Goal: Information Seeking & Learning: Learn about a topic

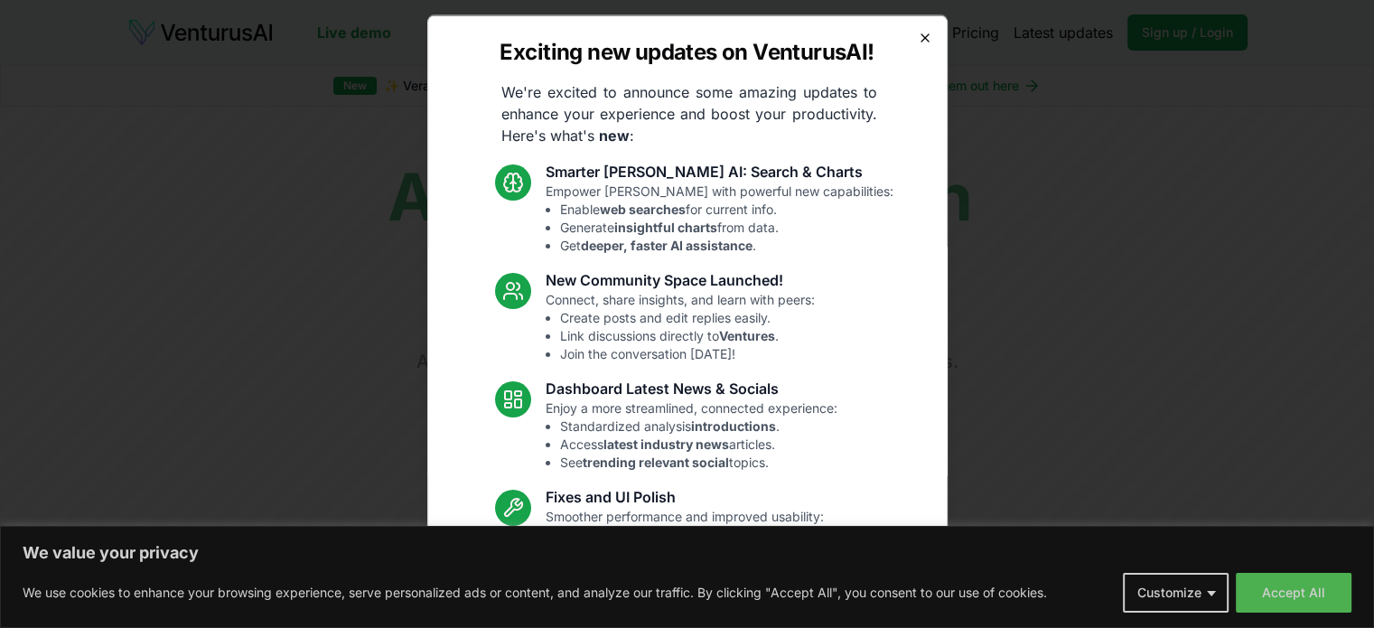
click at [918, 38] on icon "button" at bounding box center [925, 37] width 14 height 14
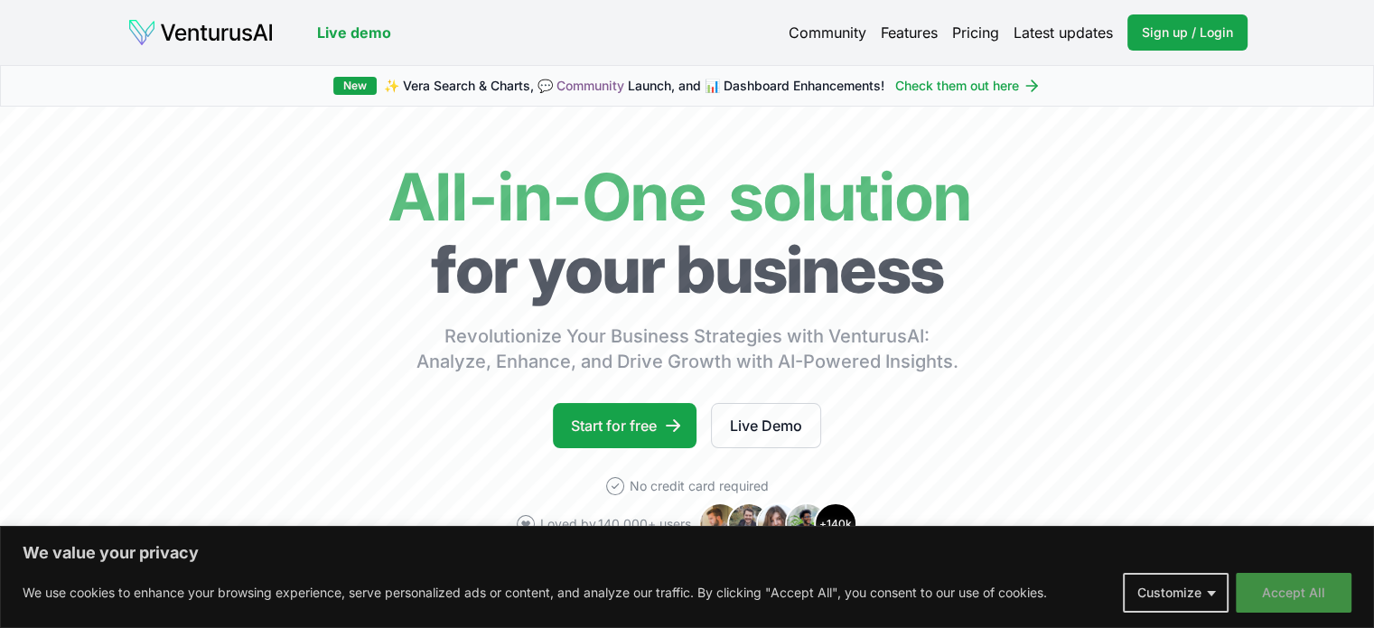
click at [1286, 589] on button "Accept All" at bounding box center [1294, 593] width 116 height 40
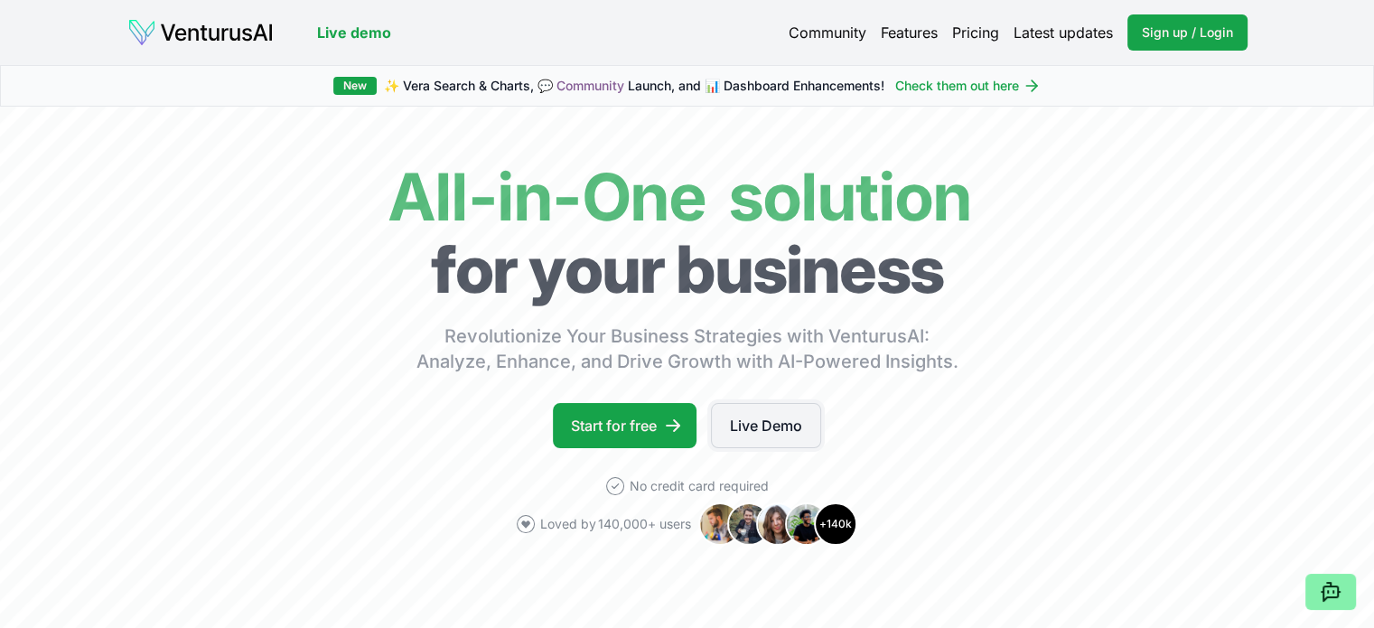
click at [742, 429] on link "Live Demo" at bounding box center [766, 425] width 110 height 45
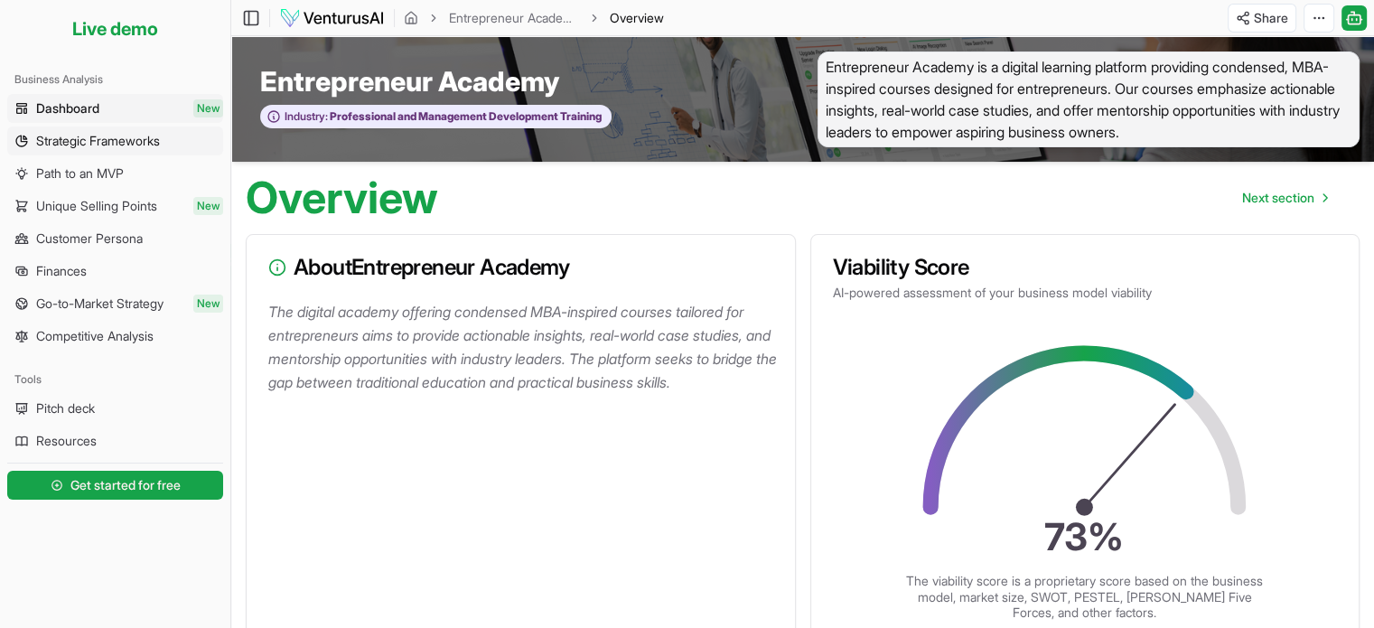
click at [87, 133] on span "Strategic Frameworks" at bounding box center [98, 141] width 124 height 18
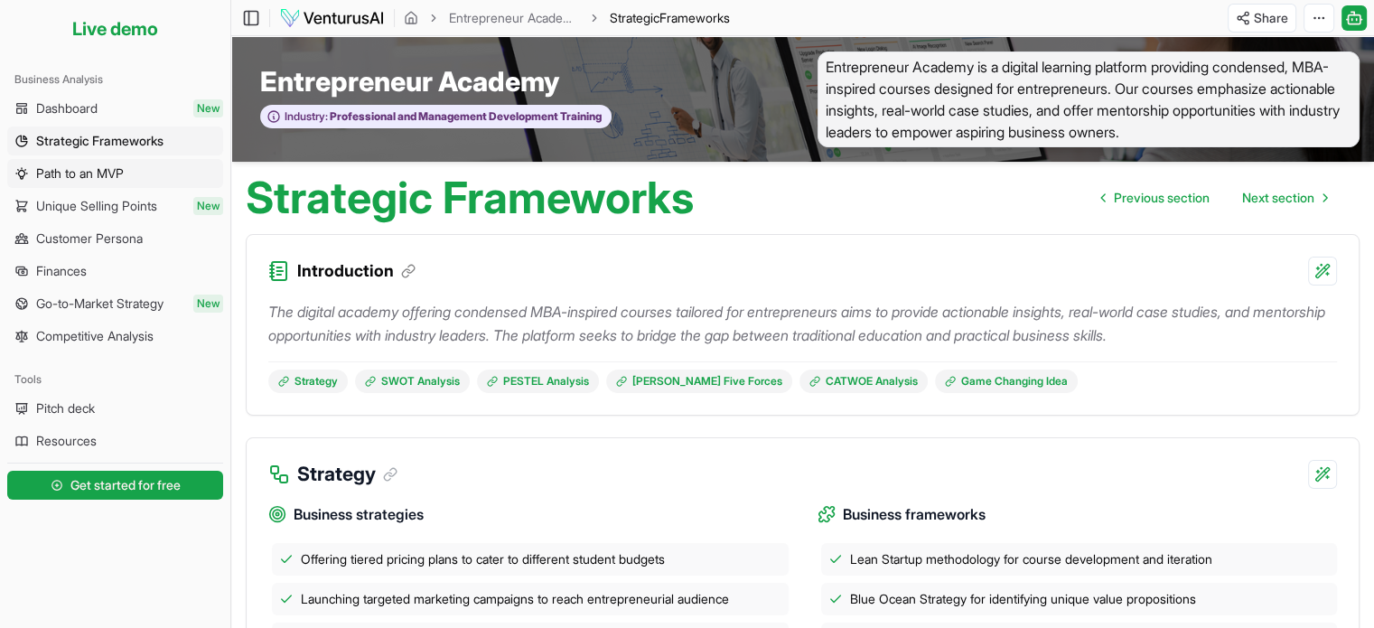
click at [74, 178] on span "Path to an MVP" at bounding box center [80, 173] width 88 height 18
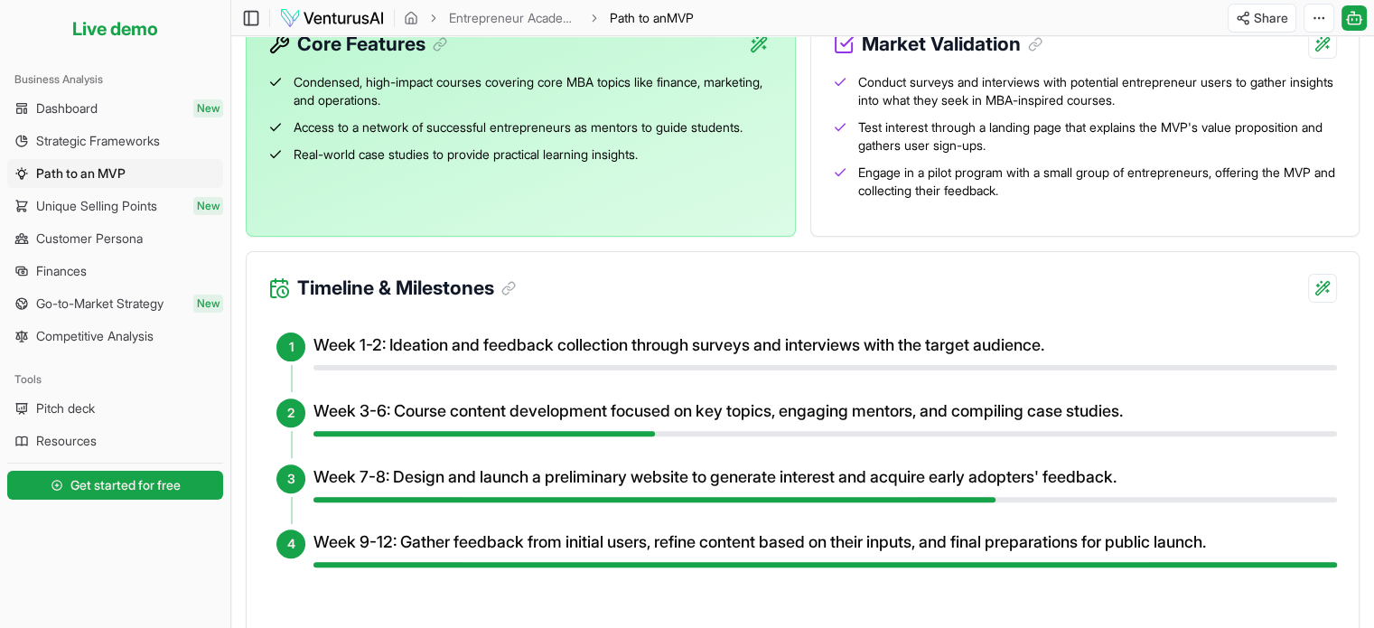
scroll to position [452, 0]
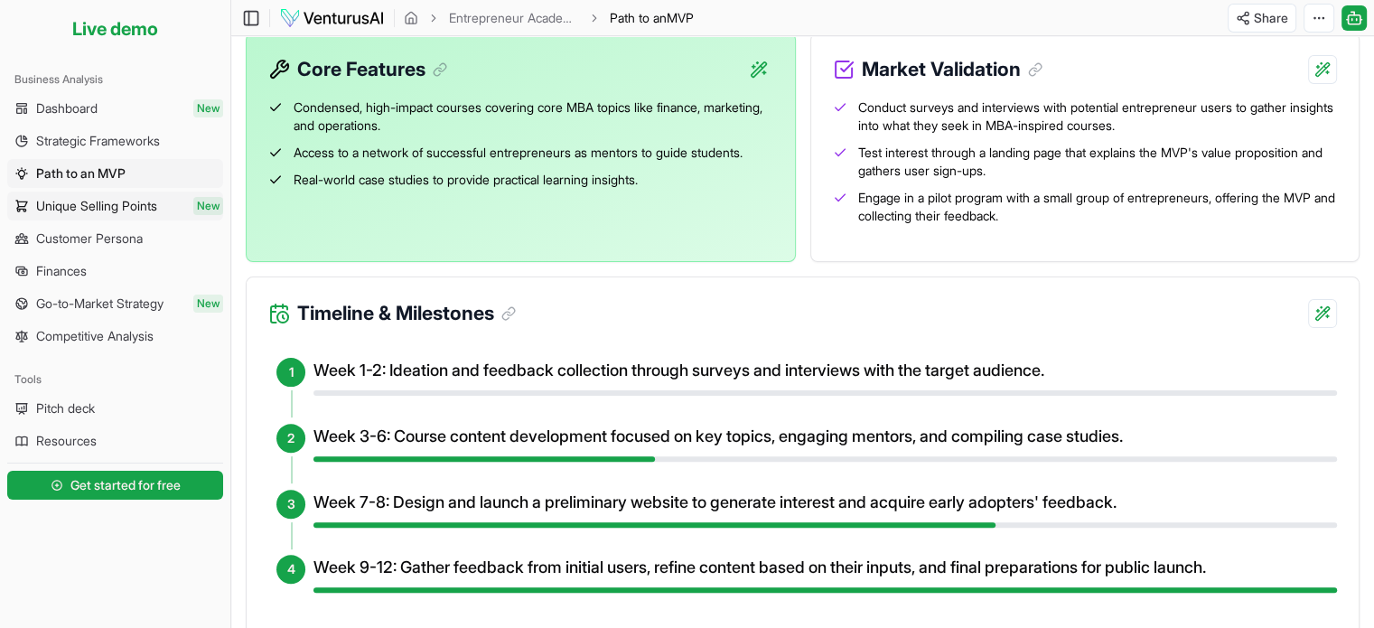
click at [125, 206] on span "Unique Selling Points" at bounding box center [96, 206] width 121 height 18
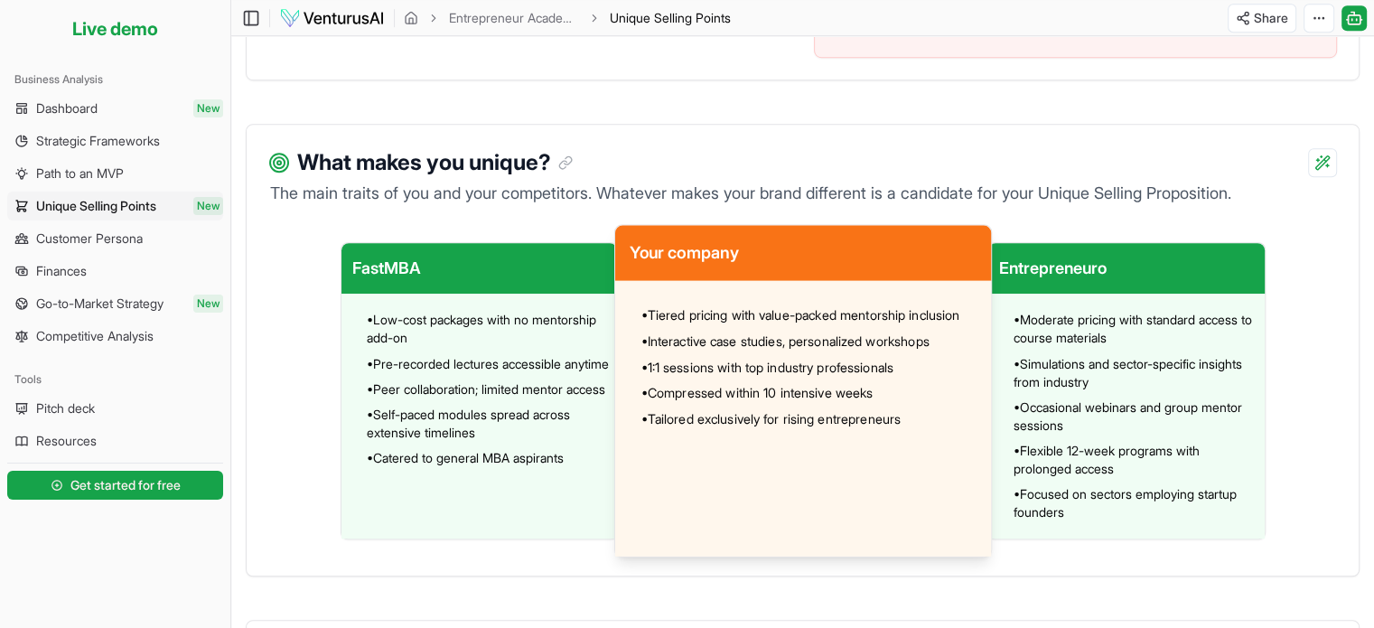
scroll to position [1265, 0]
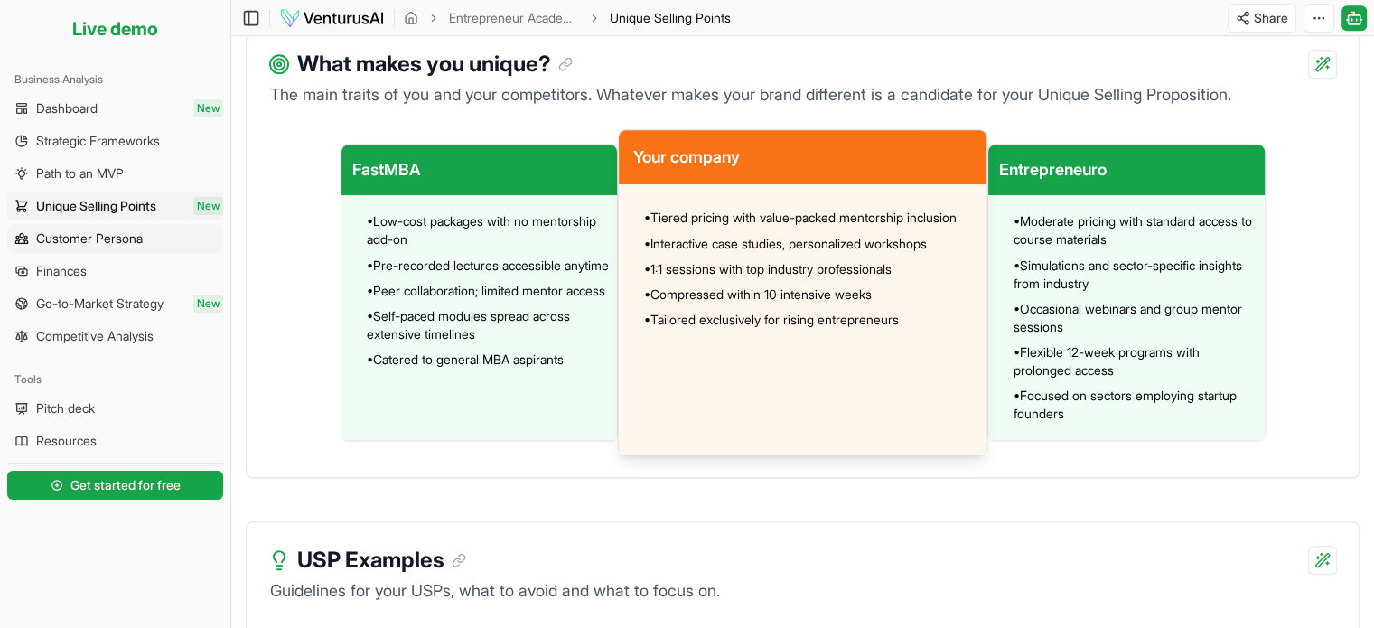
click at [111, 227] on link "Customer Persona" at bounding box center [115, 238] width 216 height 29
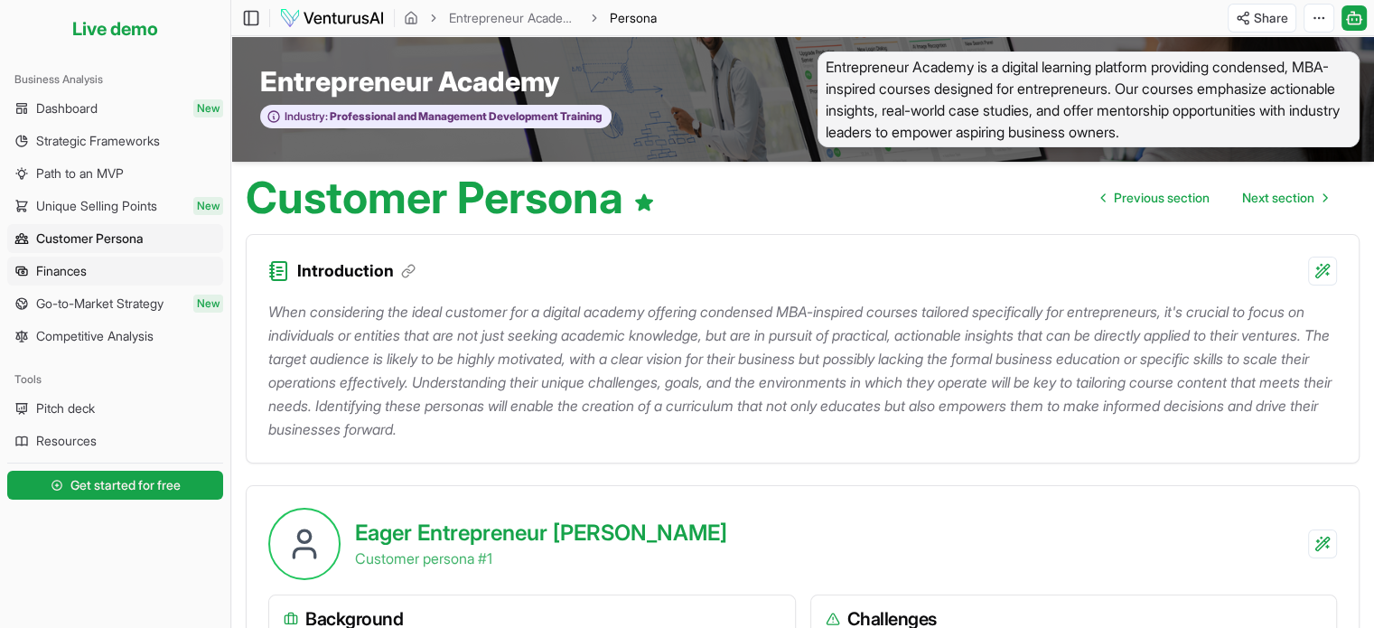
click at [99, 264] on link "Finances" at bounding box center [115, 271] width 216 height 29
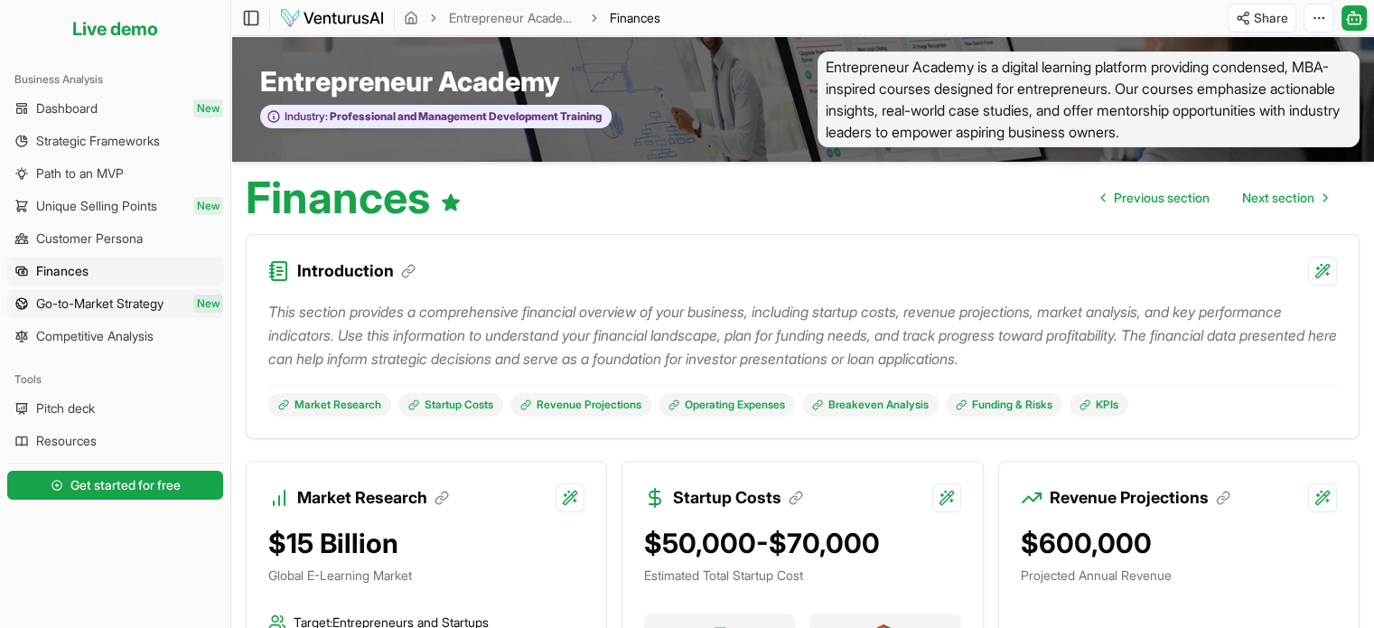
click at [129, 298] on span "Go-to-Market Strategy" at bounding box center [99, 304] width 127 height 18
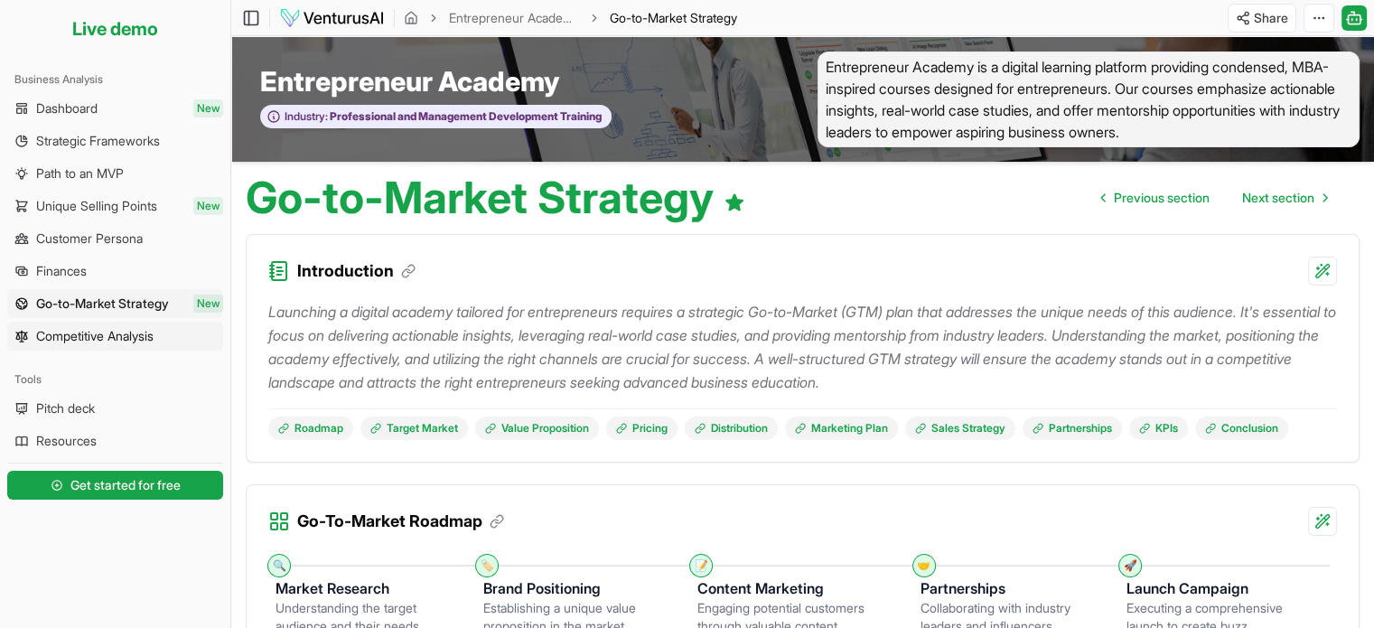
click at [123, 323] on link "Competitive Analysis" at bounding box center [115, 336] width 216 height 29
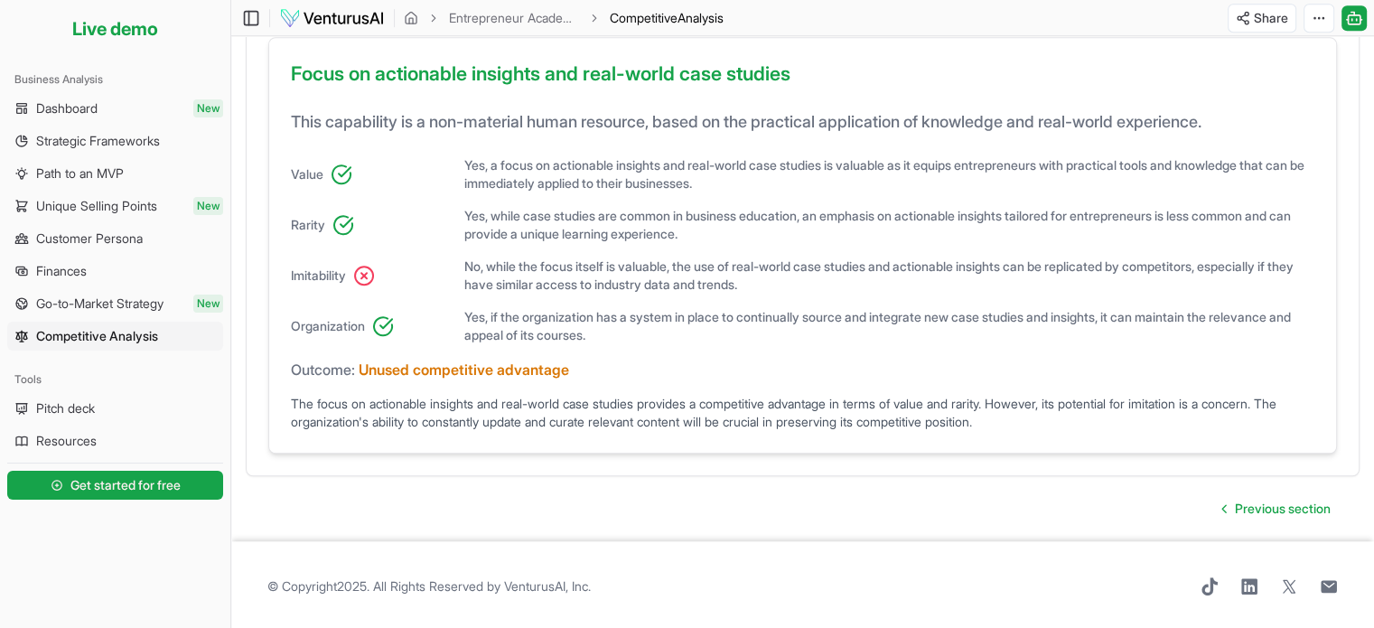
scroll to position [1373, 0]
click at [83, 413] on span "Pitch deck" at bounding box center [65, 408] width 59 height 18
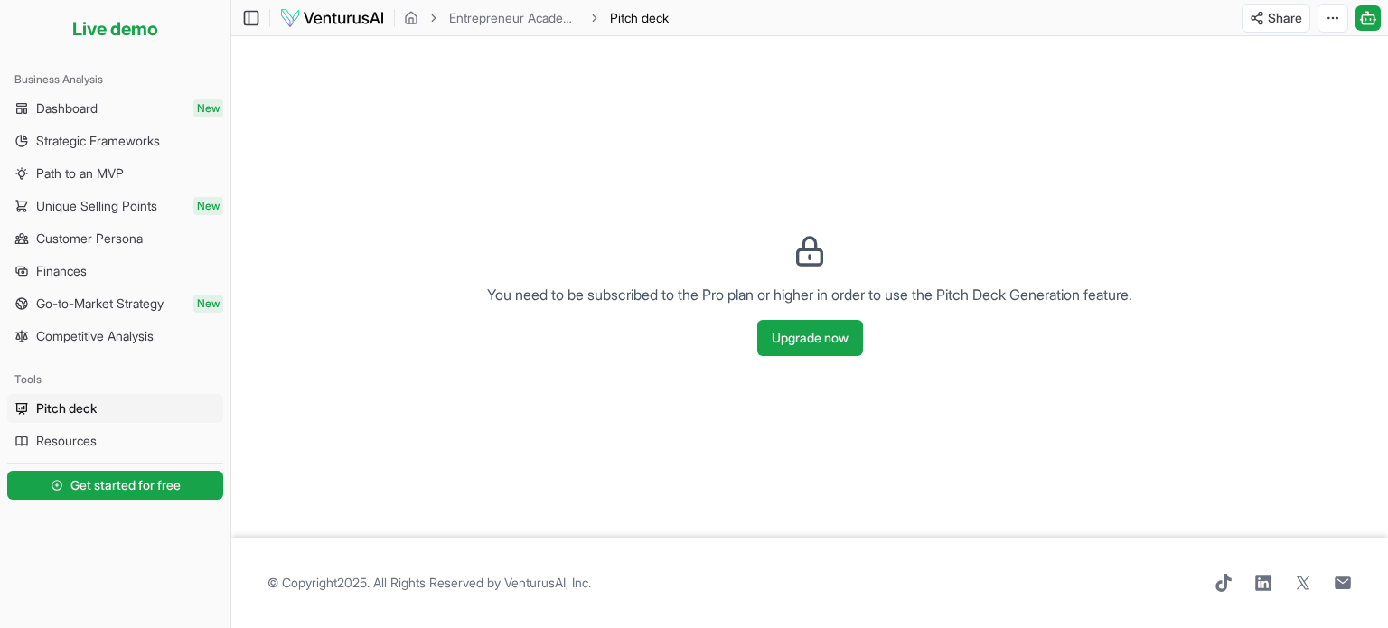
click at [89, 437] on span "Resources" at bounding box center [66, 441] width 61 height 18
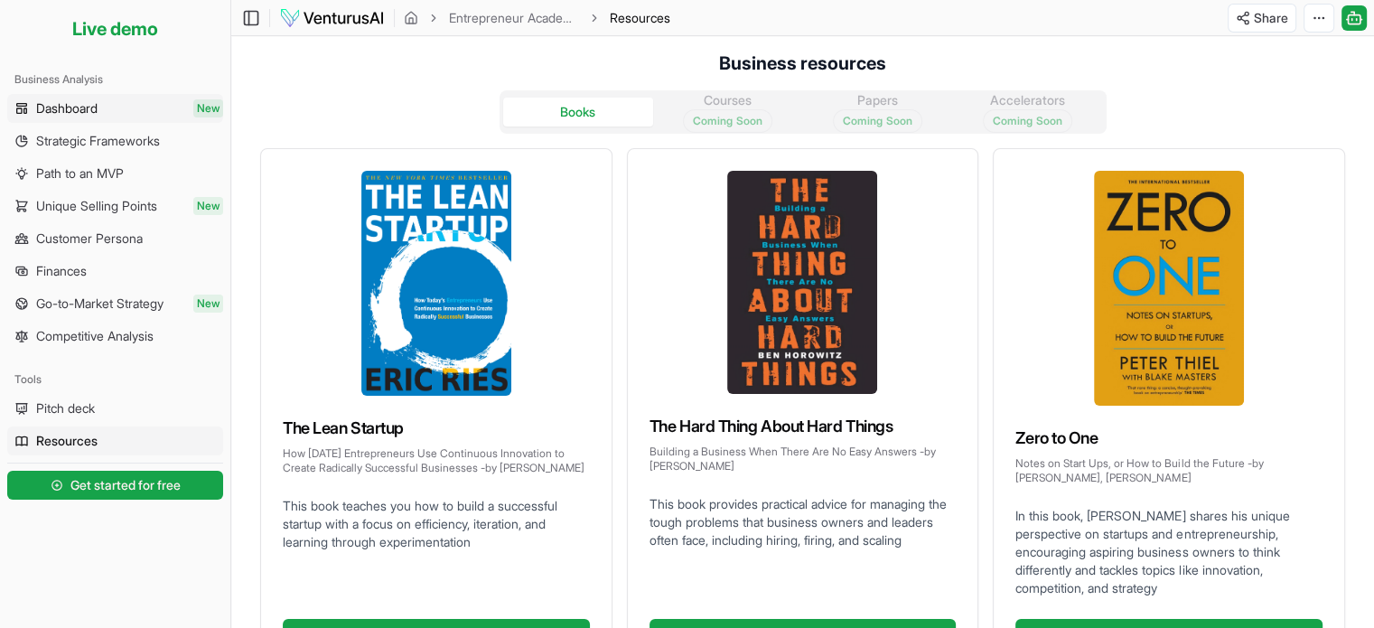
click at [72, 108] on span "Dashboard" at bounding box center [66, 108] width 61 height 18
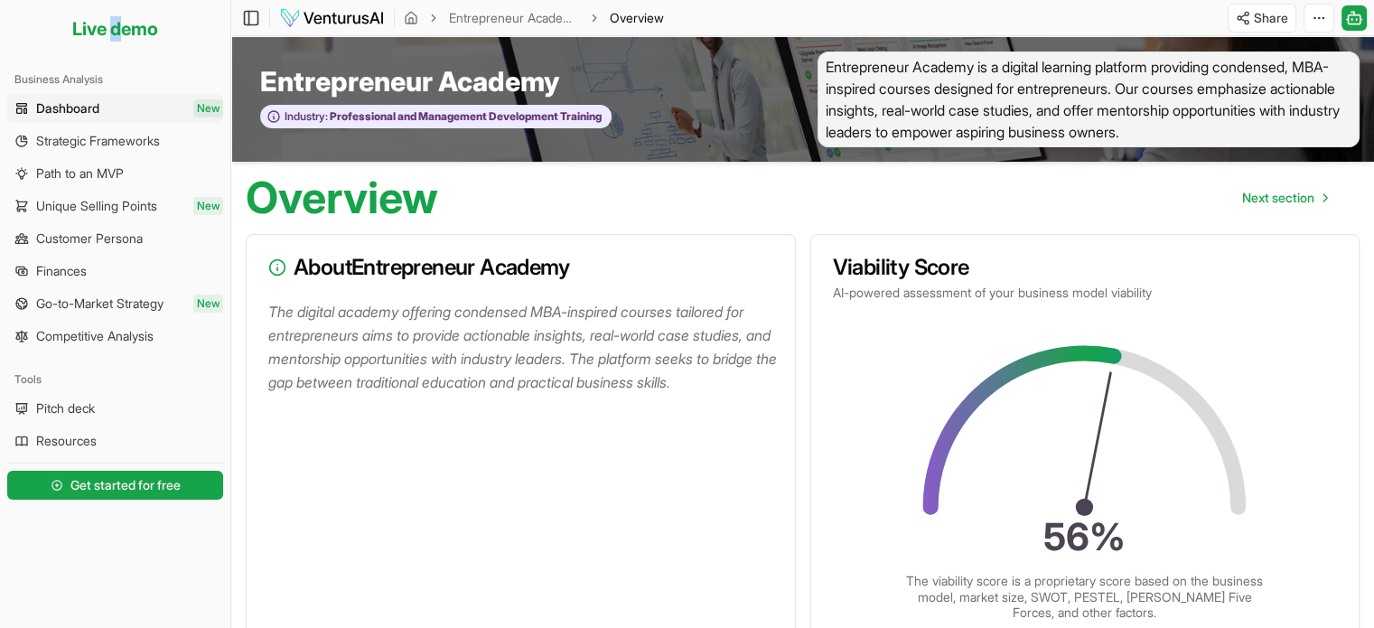
click at [116, 32] on li "Live demo" at bounding box center [115, 28] width 216 height 43
click at [199, 79] on div "Business Analysis" at bounding box center [115, 79] width 216 height 29
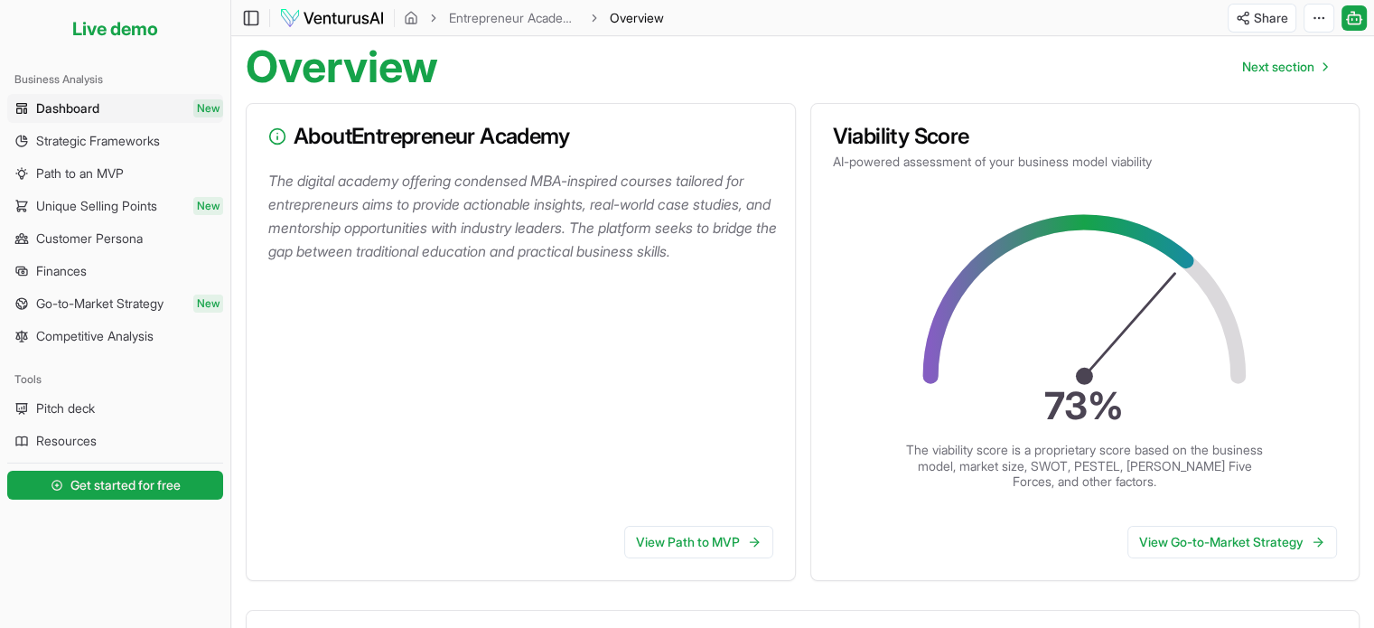
scroll to position [271, 0]
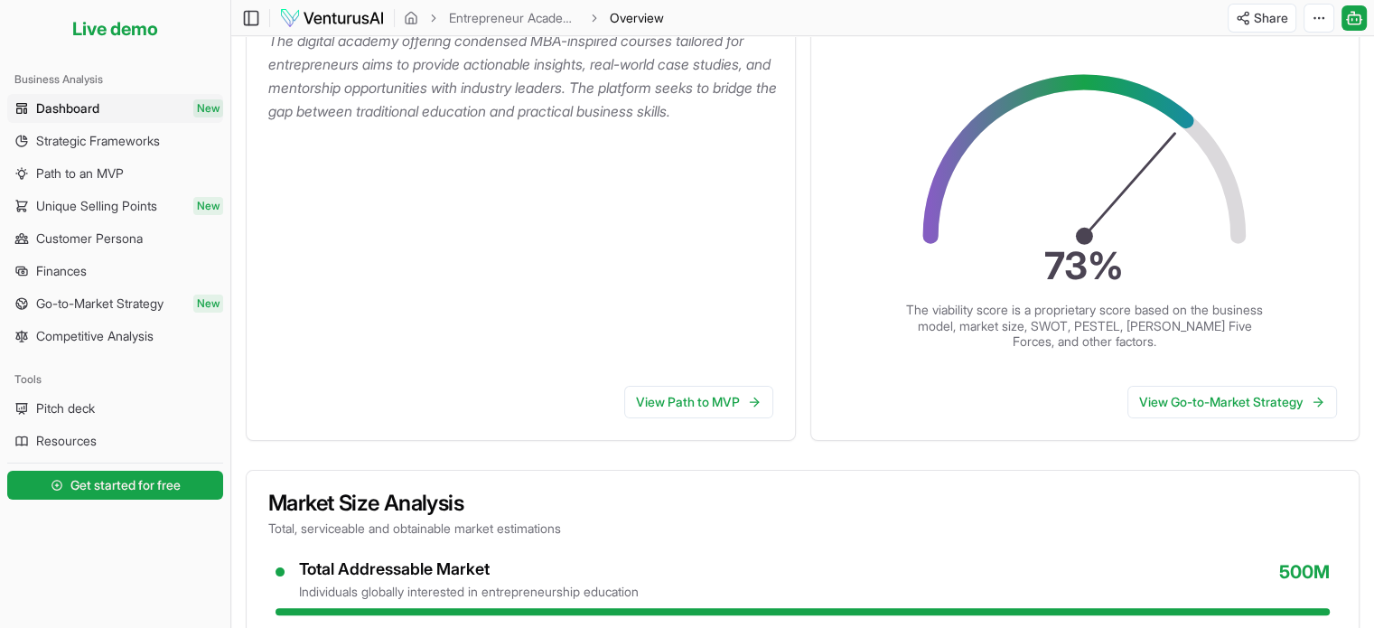
click at [578, 393] on div "View Path to MVP" at bounding box center [521, 405] width 548 height 69
click at [697, 394] on link "View Path to MVP" at bounding box center [698, 402] width 149 height 33
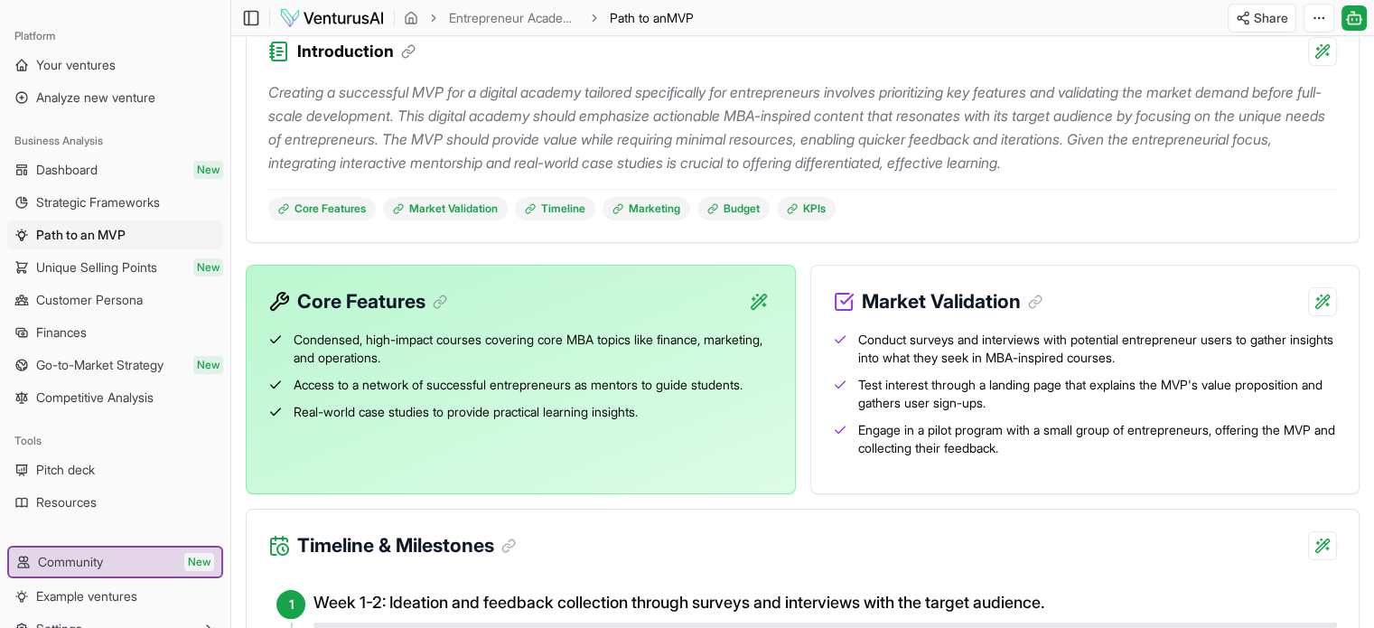
scroll to position [90, 0]
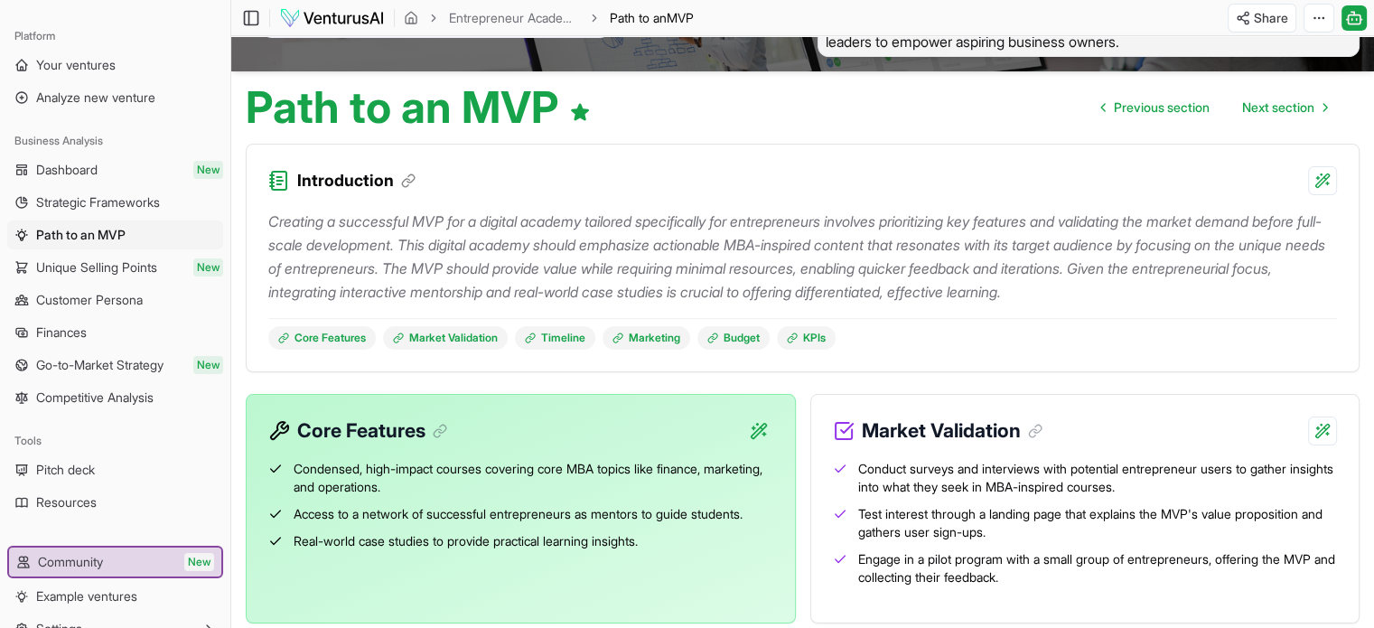
click at [359, 248] on p "Creating a successful MVP for a digital academy tailored specifically for entre…" at bounding box center [802, 257] width 1069 height 94
drag, startPoint x: 302, startPoint y: 210, endPoint x: 296, endPoint y: 220, distance: 11.3
click at [301, 210] on p "Creating a successful MVP for a digital academy tailored specifically for entre…" at bounding box center [802, 257] width 1069 height 94
click at [288, 222] on p "Creating a successful MVP for a digital academy tailored specifically for entre…" at bounding box center [802, 257] width 1069 height 94
drag, startPoint x: 288, startPoint y: 222, endPoint x: 248, endPoint y: 223, distance: 40.7
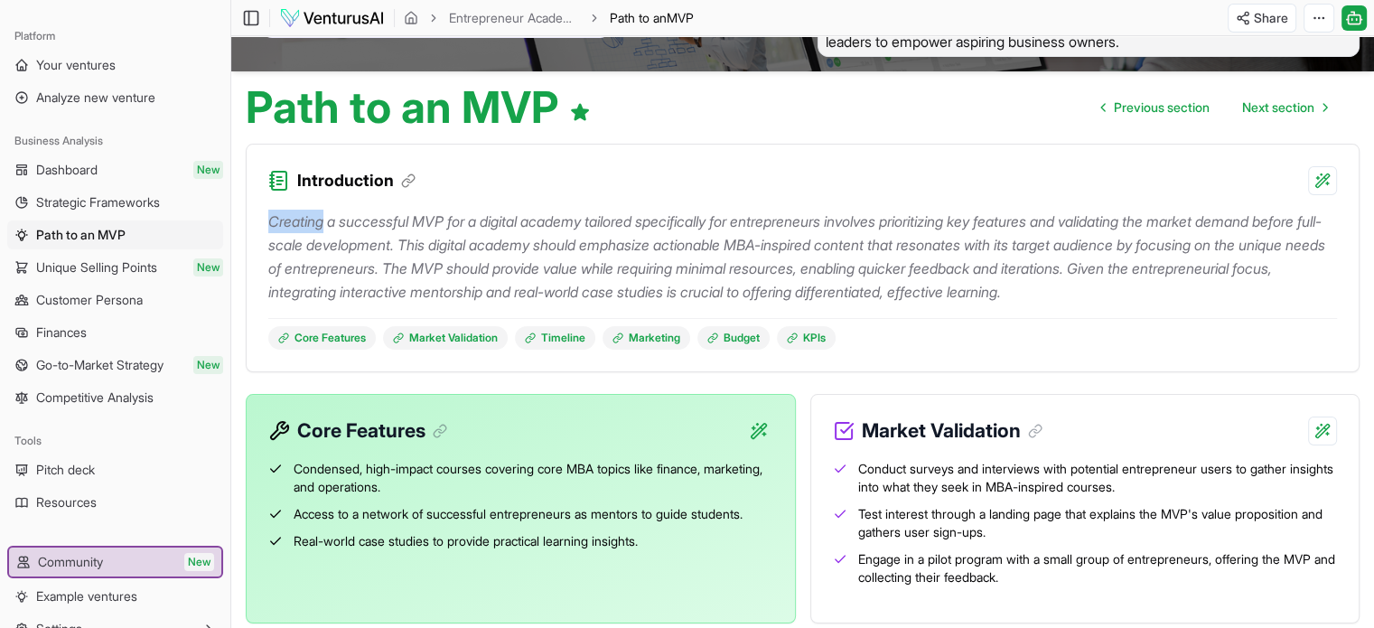
click at [248, 223] on div "Creating a successful MVP for a digital academy tailored specifically for entre…" at bounding box center [803, 283] width 1112 height 176
click at [393, 233] on p "Creating a successful MVP for a digital academy tailored specifically for entre…" at bounding box center [802, 257] width 1069 height 94
click at [328, 220] on p "Creating a successful MVP for a digital academy tailored specifically for entre…" at bounding box center [802, 257] width 1069 height 94
click at [335, 230] on p "Creating a successful MVP for a digital academy tailored specifically for entre…" at bounding box center [802, 257] width 1069 height 94
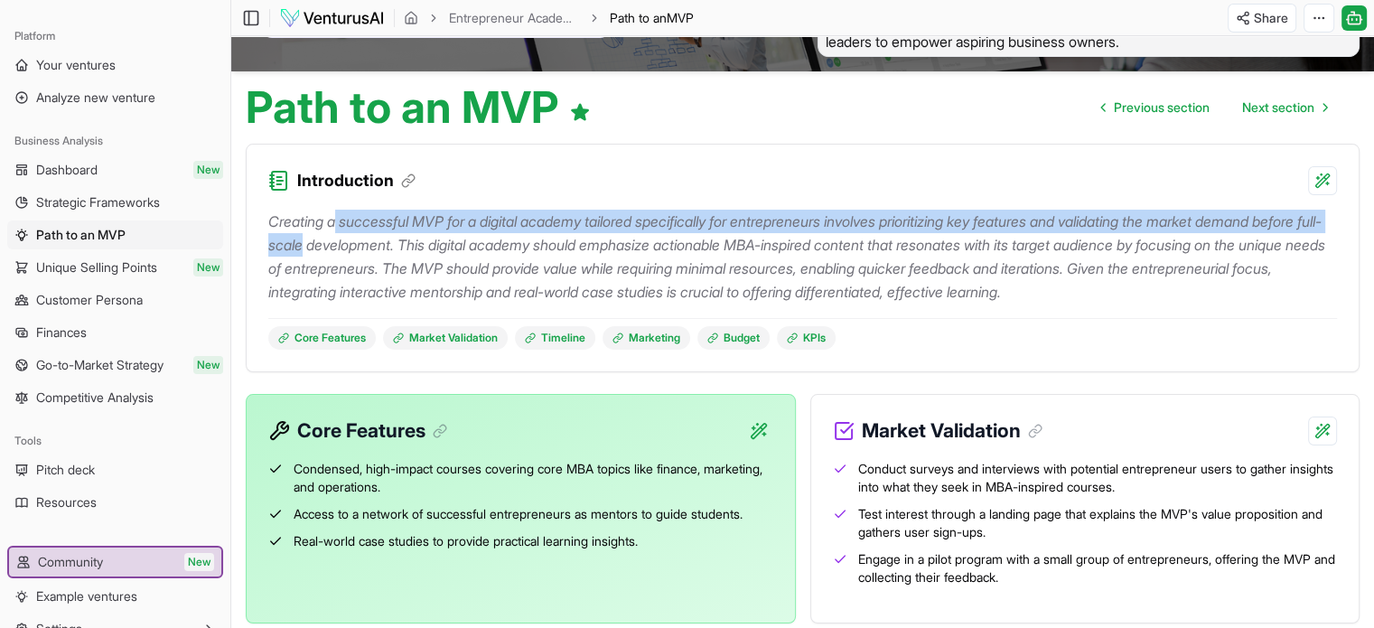
drag, startPoint x: 336, startPoint y: 230, endPoint x: 345, endPoint y: 238, distance: 11.6
click at [345, 238] on p "Creating a successful MVP for a digital academy tailored specifically for entre…" at bounding box center [802, 257] width 1069 height 94
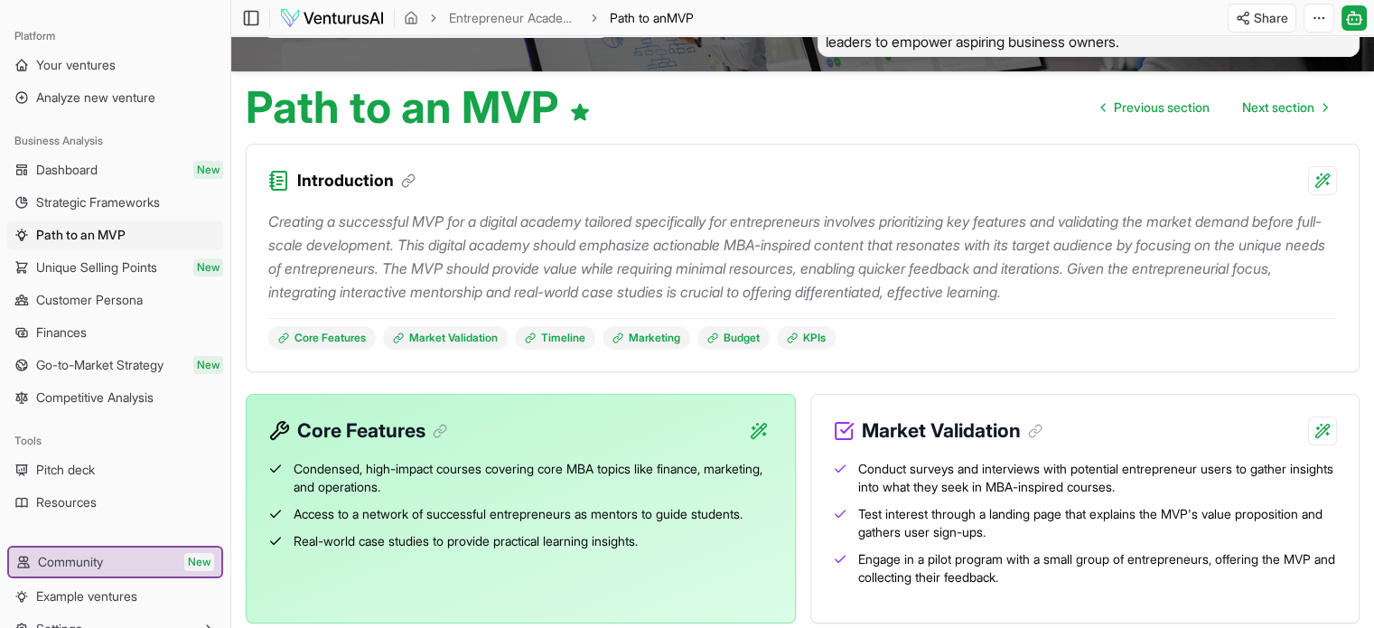
click at [431, 257] on p "Creating a successful MVP for a digital academy tailored specifically for entre…" at bounding box center [802, 257] width 1069 height 94
